Goal: Navigation & Orientation: Find specific page/section

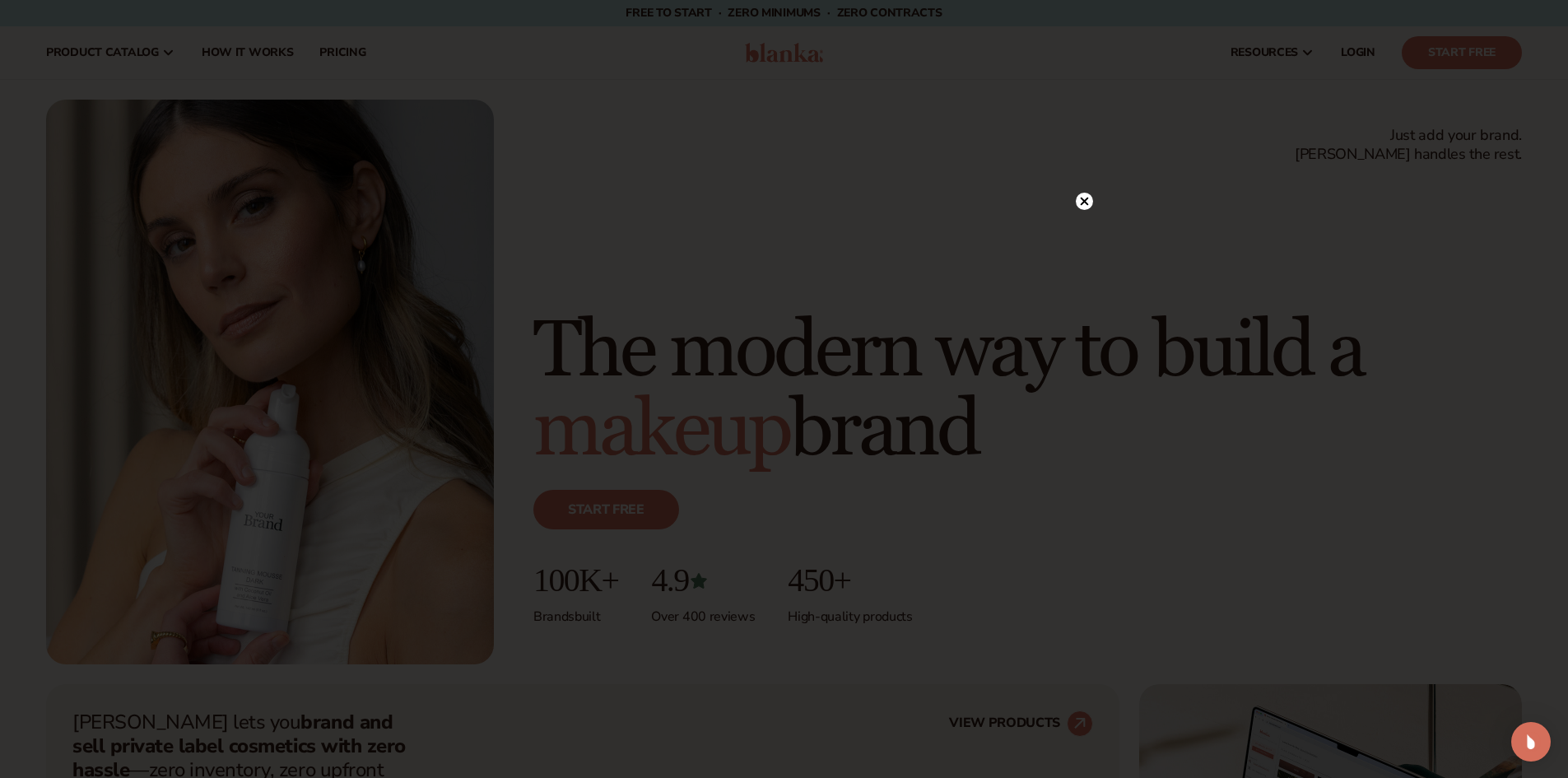
click at [1079, 202] on circle at bounding box center [1085, 201] width 18 height 18
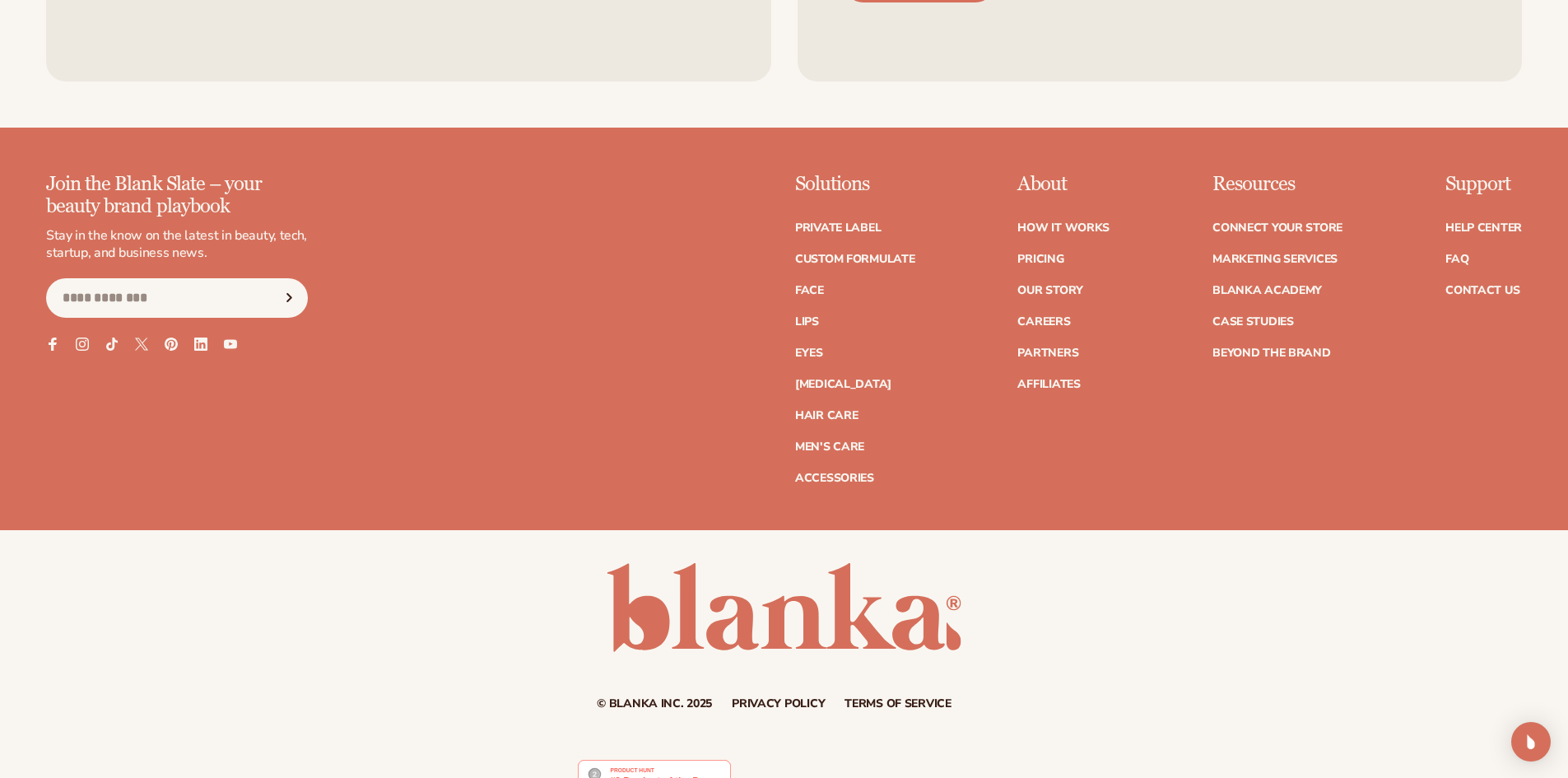
scroll to position [8012, 0]
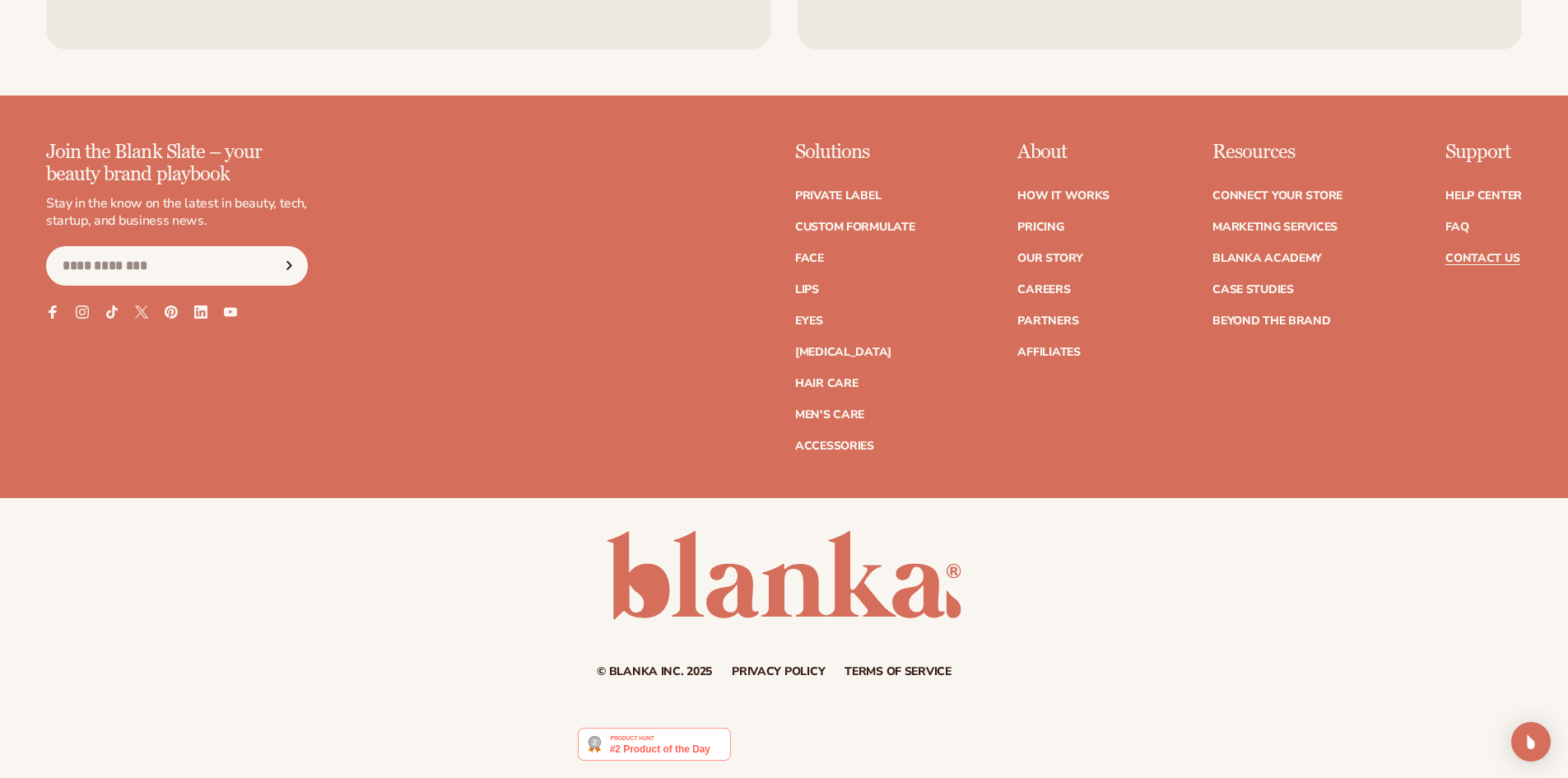
click at [1472, 256] on link "Contact Us" at bounding box center [1482, 258] width 74 height 11
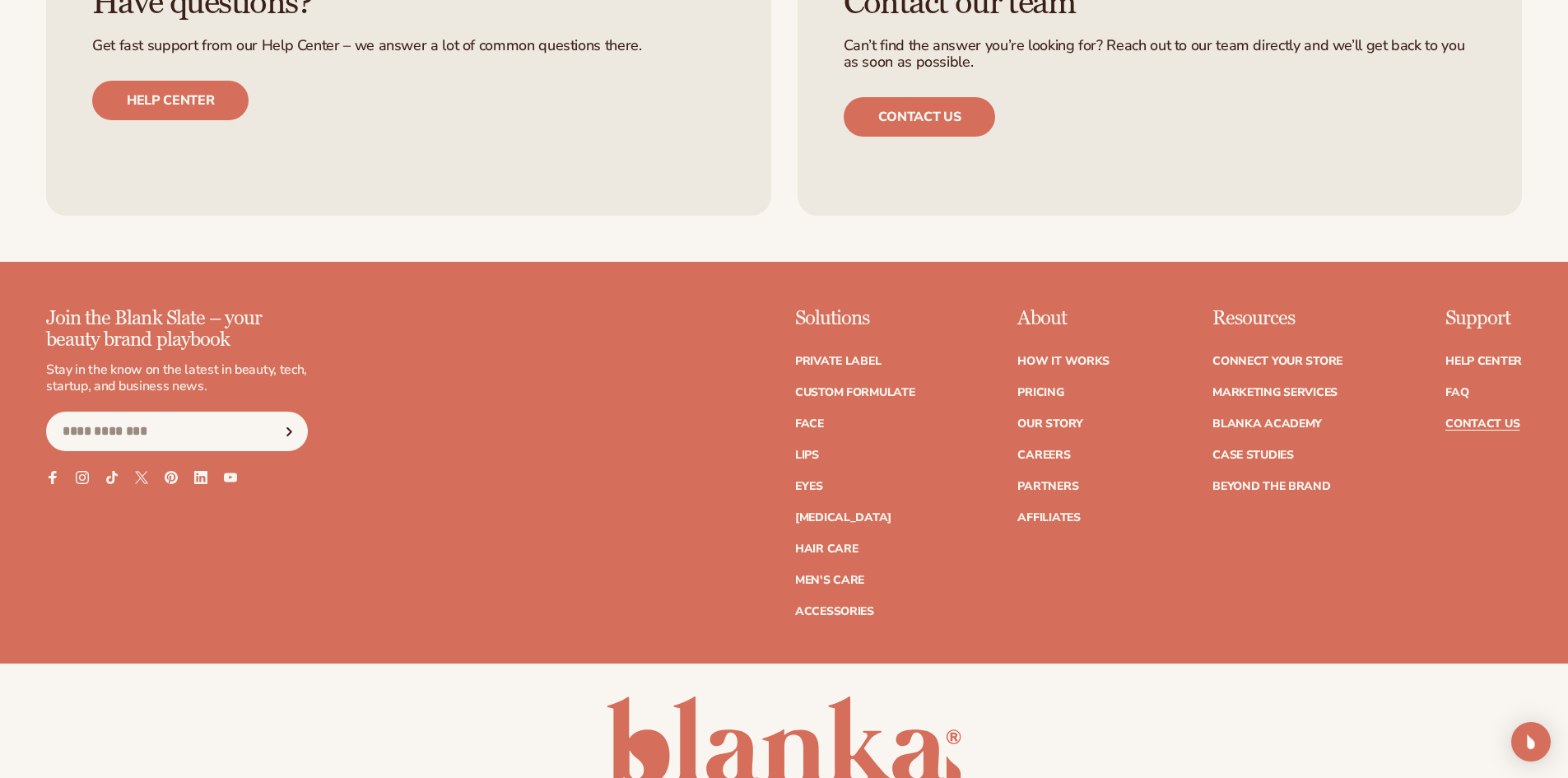
scroll to position [1893, 0]
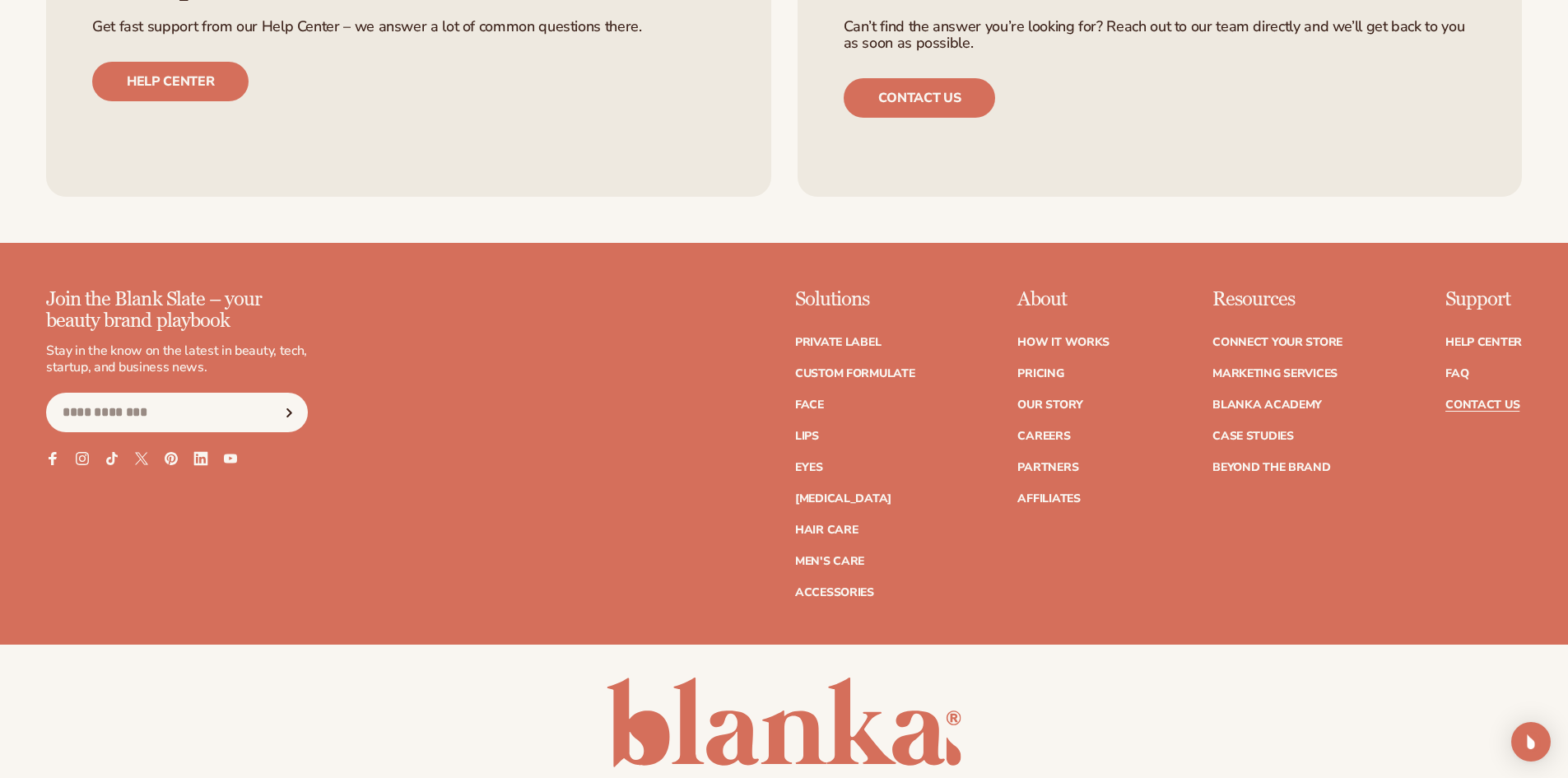
click at [200, 459] on icon at bounding box center [200, 458] width 14 height 14
click at [829, 342] on link "Private label" at bounding box center [838, 342] width 86 height 11
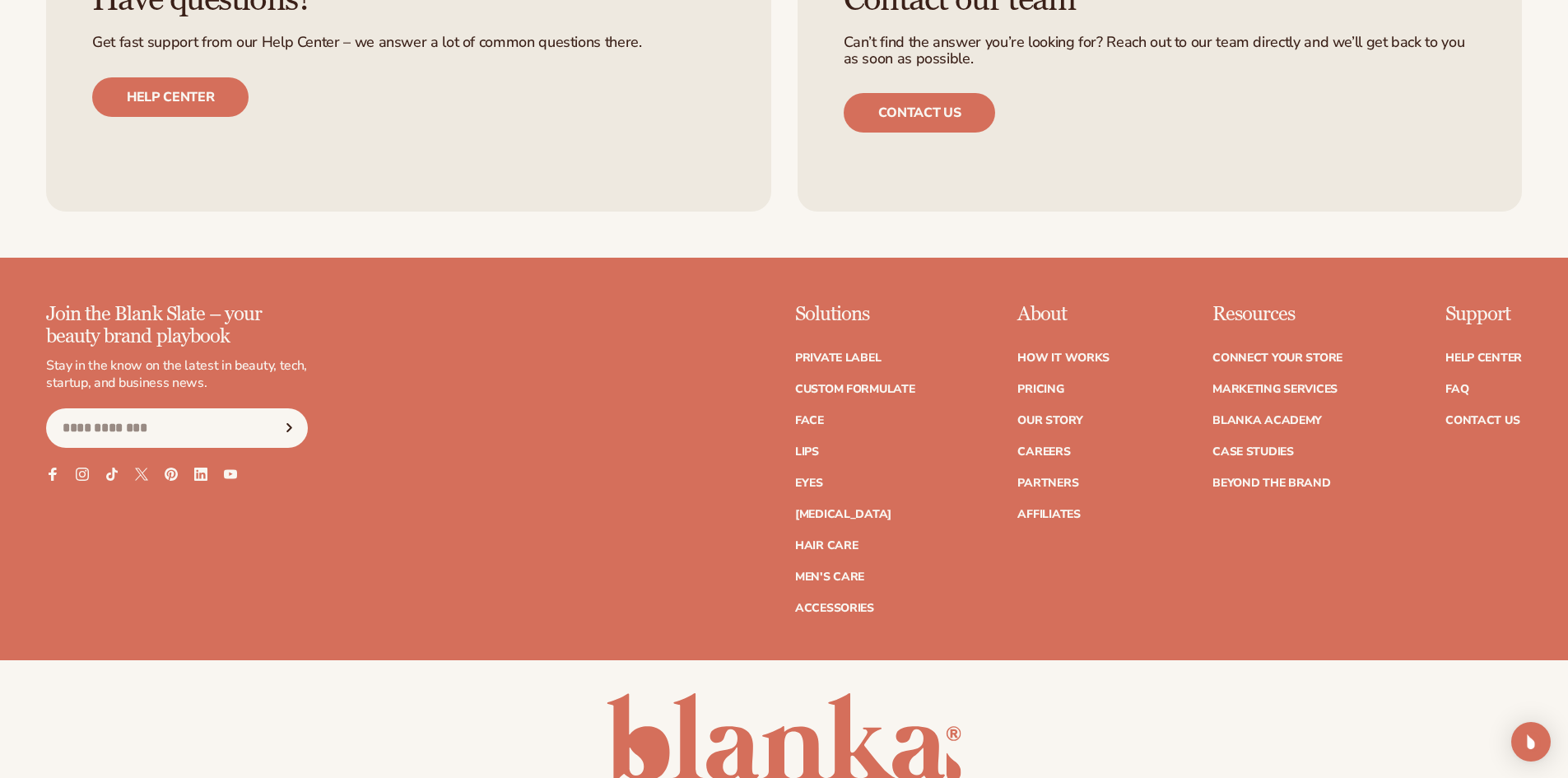
scroll to position [3866, 0]
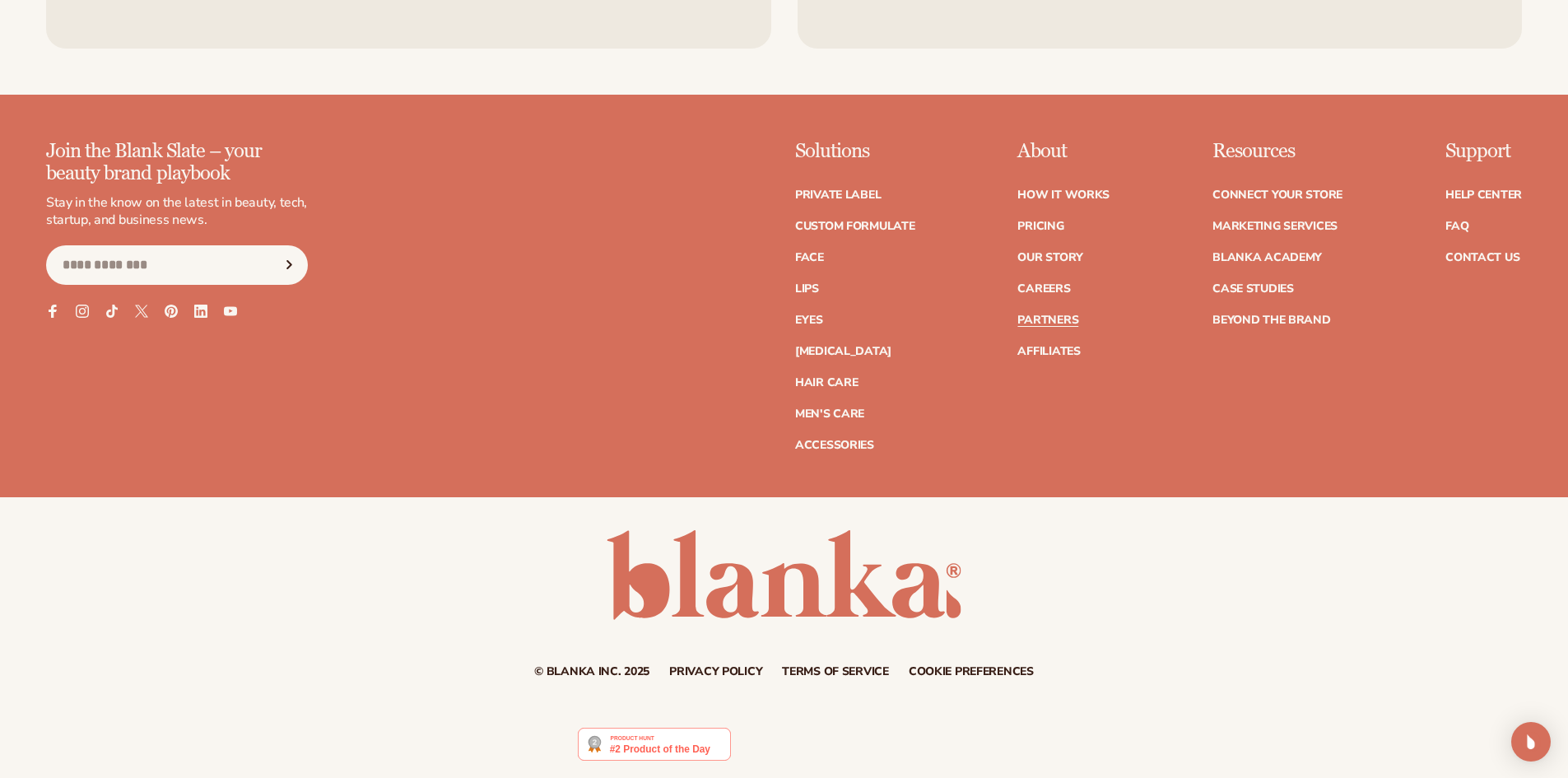
click at [1064, 321] on link "Partners" at bounding box center [1048, 320] width 61 height 11
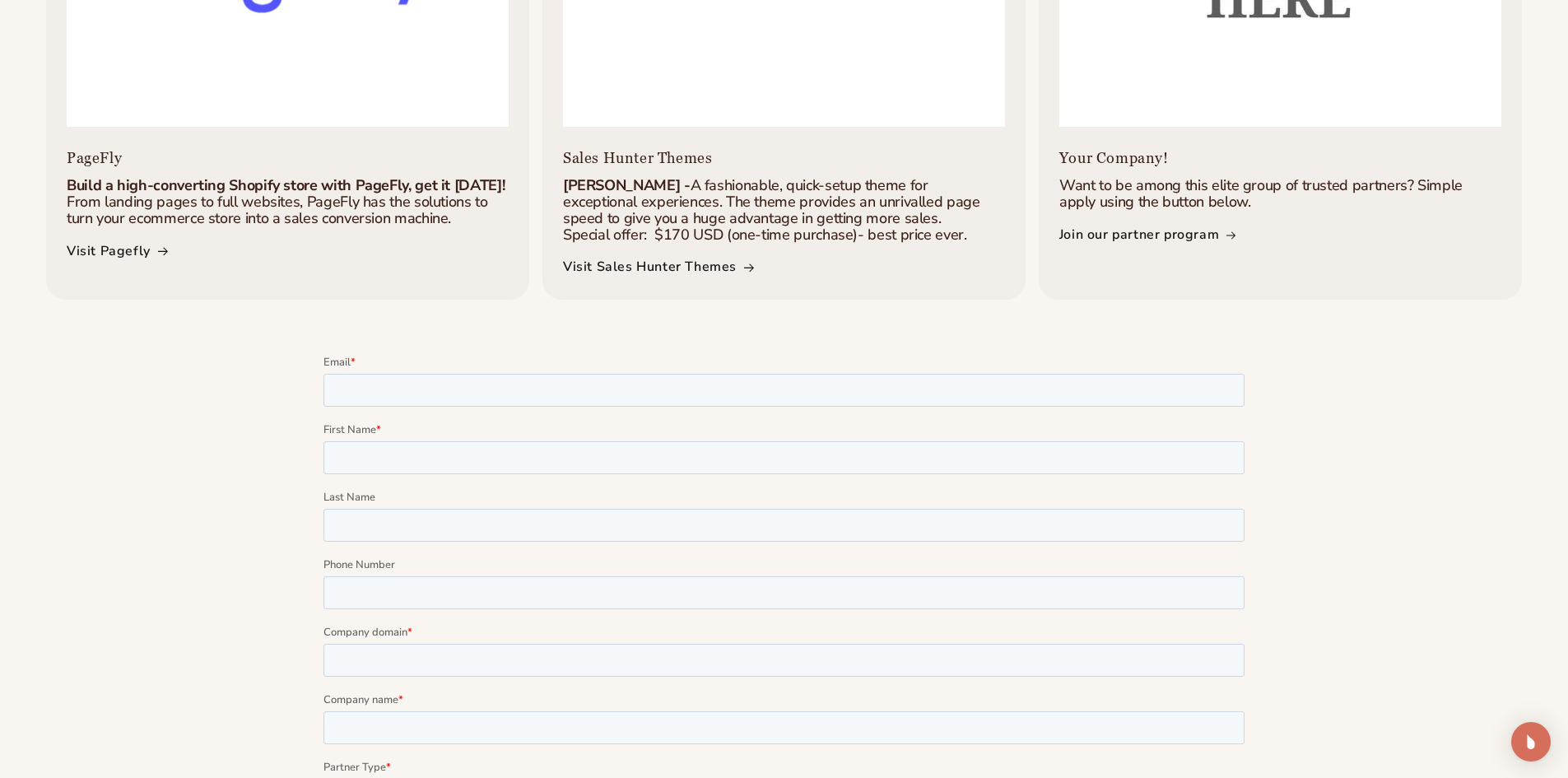
scroll to position [1482, 0]
